Goal: Transaction & Acquisition: Obtain resource

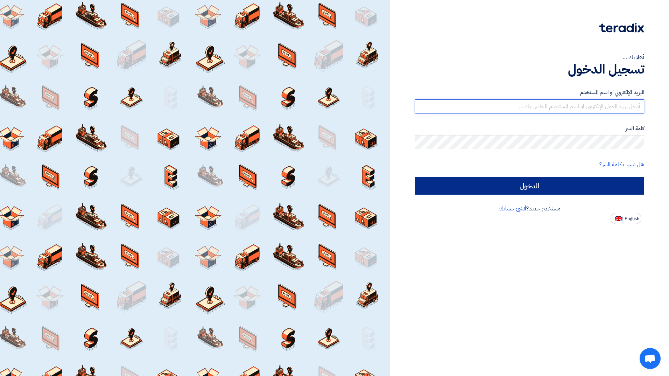
type input "[EMAIL_ADDRESS][PERSON_NAME][DOMAIN_NAME]"
click at [582, 188] on input "الدخول" at bounding box center [529, 185] width 229 height 17
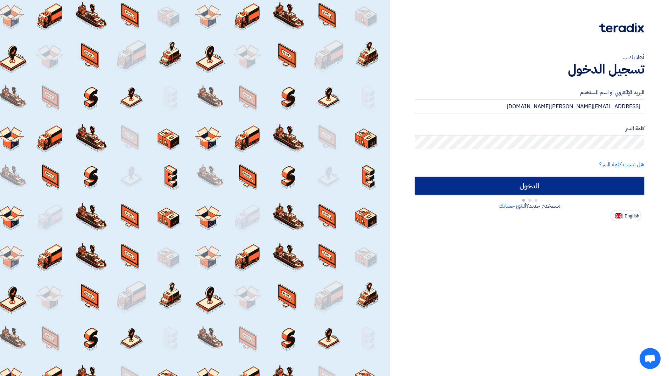
type input "Sign in"
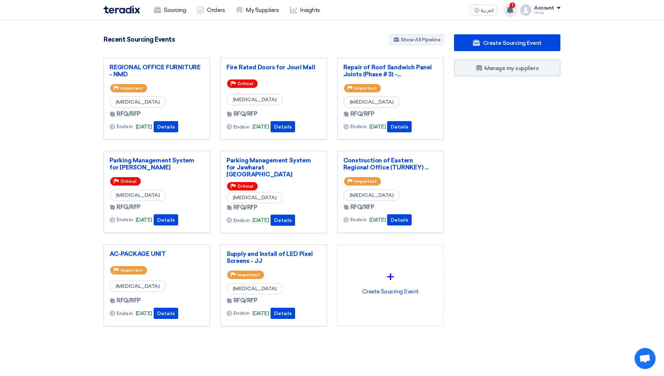
click at [512, 11] on use at bounding box center [509, 10] width 7 height 8
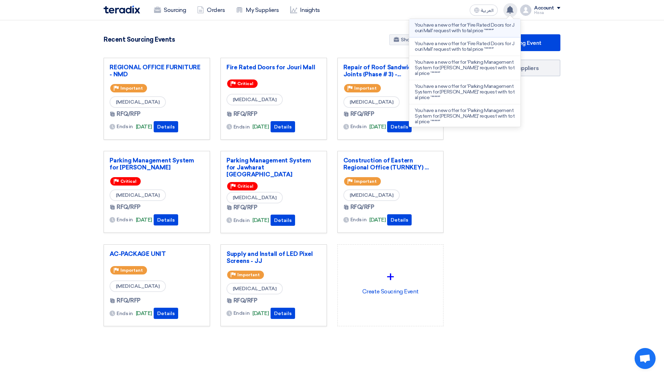
click at [462, 28] on p "You have a new offer for 'Fire Rated Doors for Jouri Mall' request with total p…" at bounding box center [465, 27] width 100 height 11
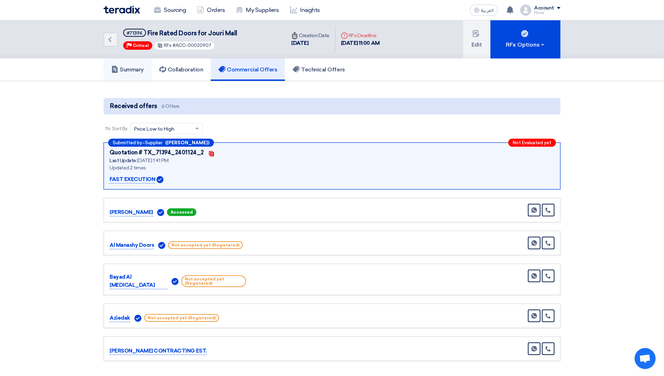
click at [124, 70] on h5 "Summary" at bounding box center [127, 69] width 33 height 7
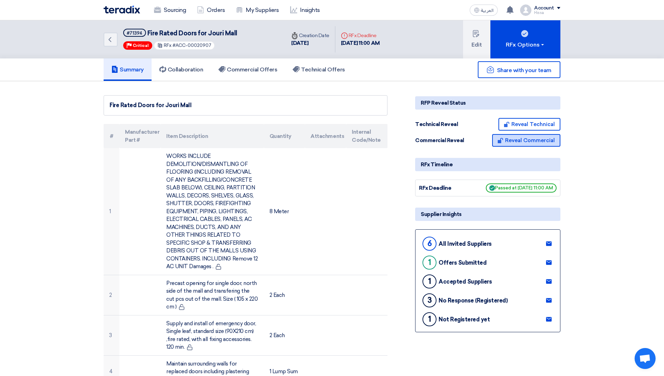
click at [535, 141] on button "Reveal Commercial" at bounding box center [526, 140] width 68 height 13
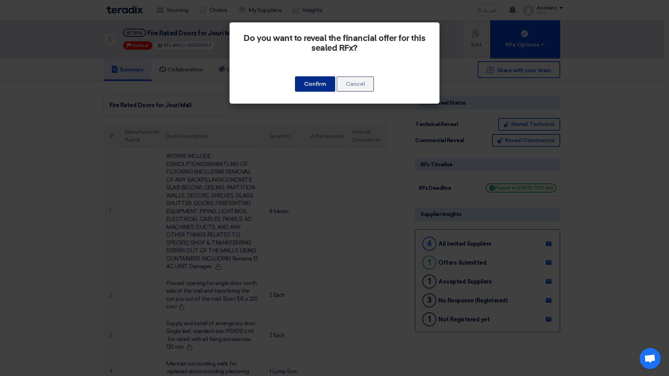
click at [317, 87] on button "Confirm" at bounding box center [315, 83] width 40 height 15
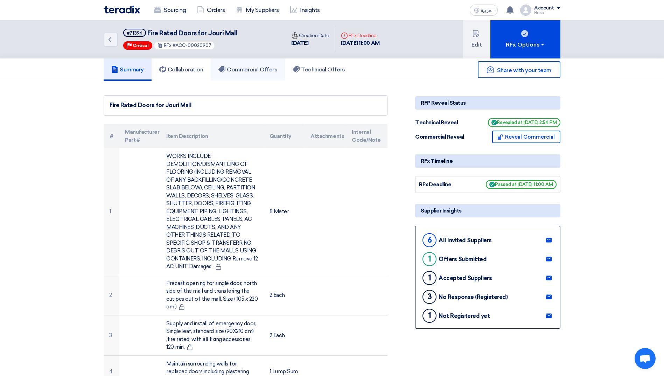
click at [254, 72] on h5 "Commercial Offers" at bounding box center [247, 69] width 59 height 7
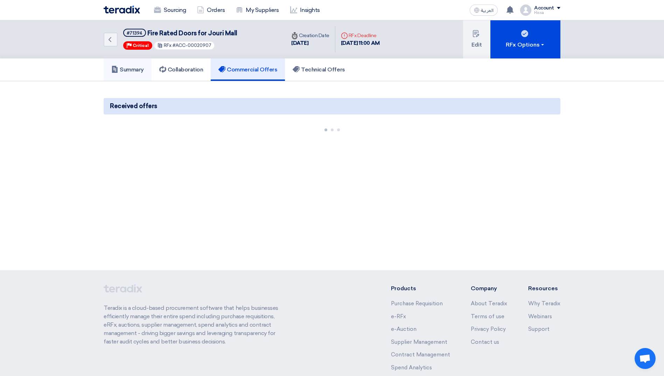
click at [134, 72] on h5 "Summary" at bounding box center [127, 69] width 33 height 7
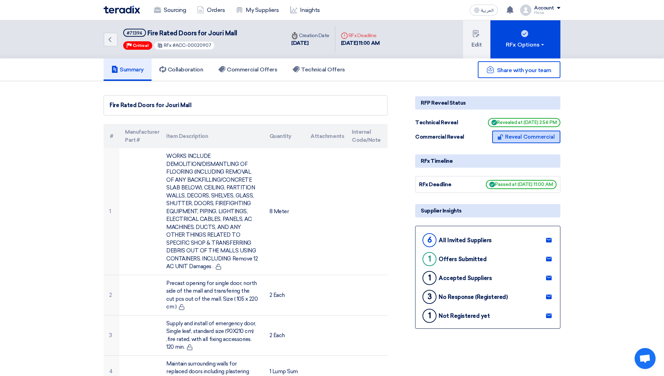
click at [513, 135] on button "Reveal Commercial" at bounding box center [526, 137] width 68 height 13
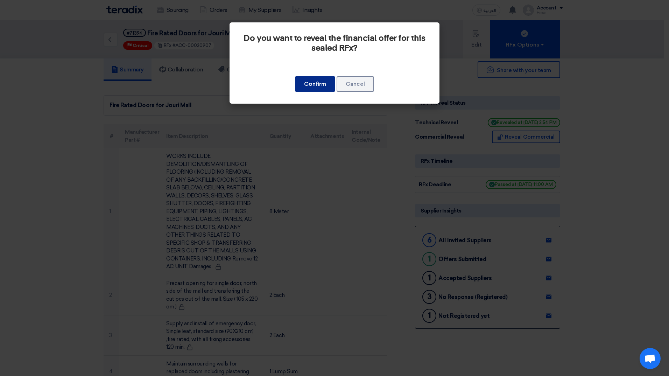
click at [300, 86] on button "Confirm" at bounding box center [315, 83] width 40 height 15
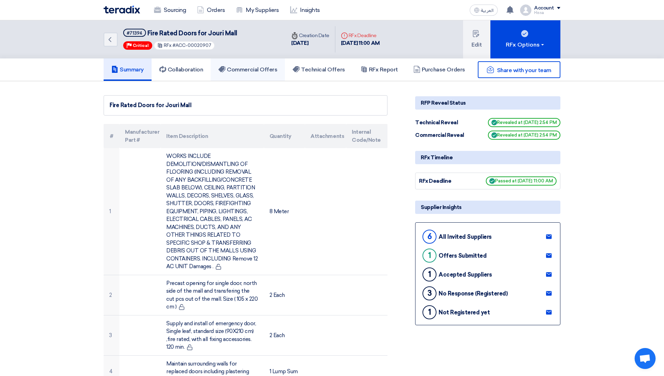
click at [244, 69] on h5 "Commercial Offers" at bounding box center [247, 69] width 59 height 7
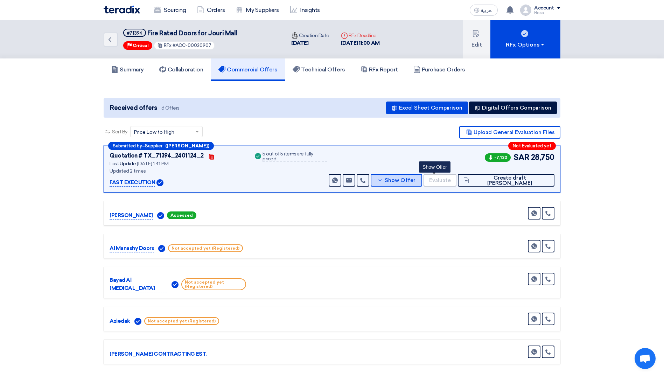
click at [415, 181] on button "Show Offer" at bounding box center [396, 180] width 51 height 13
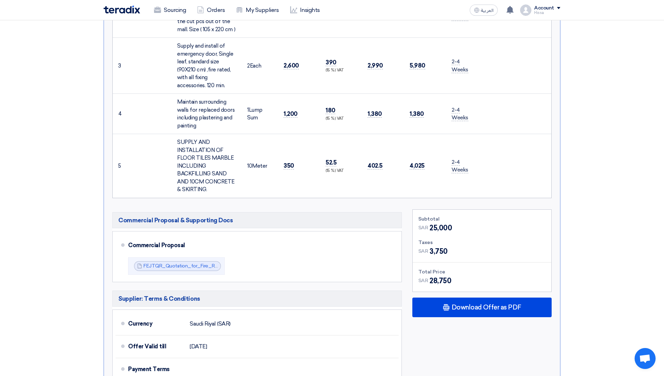
scroll to position [525, 0]
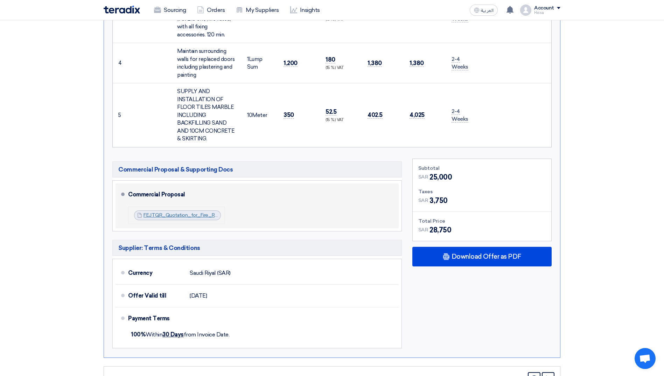
click at [170, 212] on link "FEJTQR_Quotation_for_Fire_Rated_Doors__Jori_Mall_1759747269254.pdf" at bounding box center [229, 215] width 172 height 6
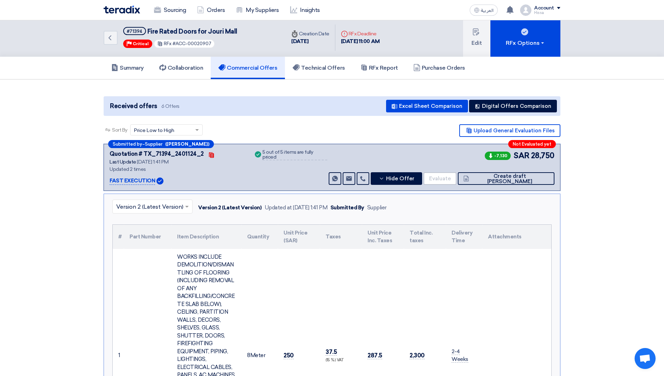
scroll to position [0, 0]
